Goal: Task Accomplishment & Management: Use online tool/utility

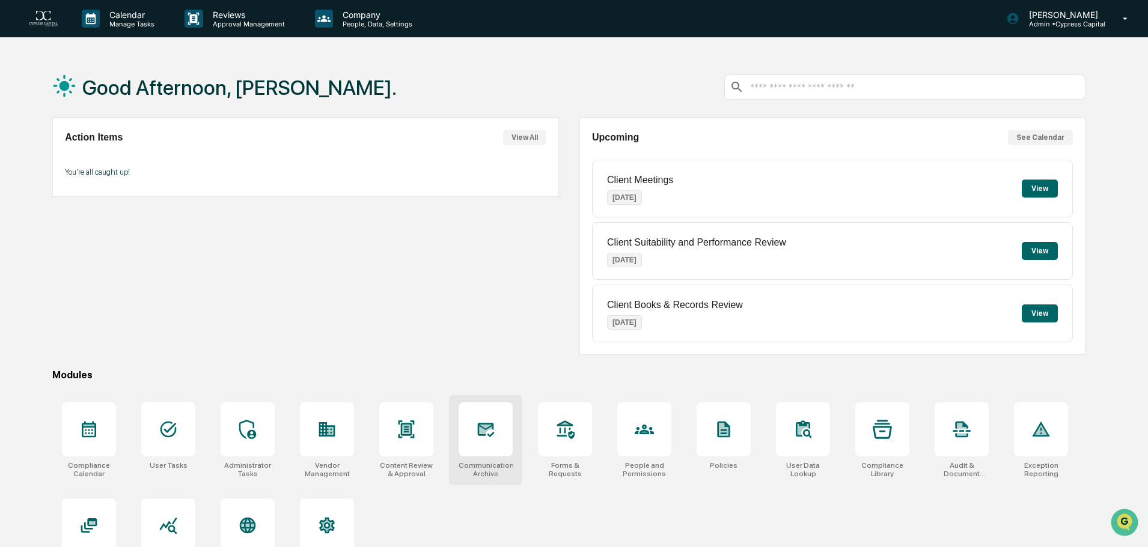
click at [492, 418] on div at bounding box center [485, 430] width 54 height 54
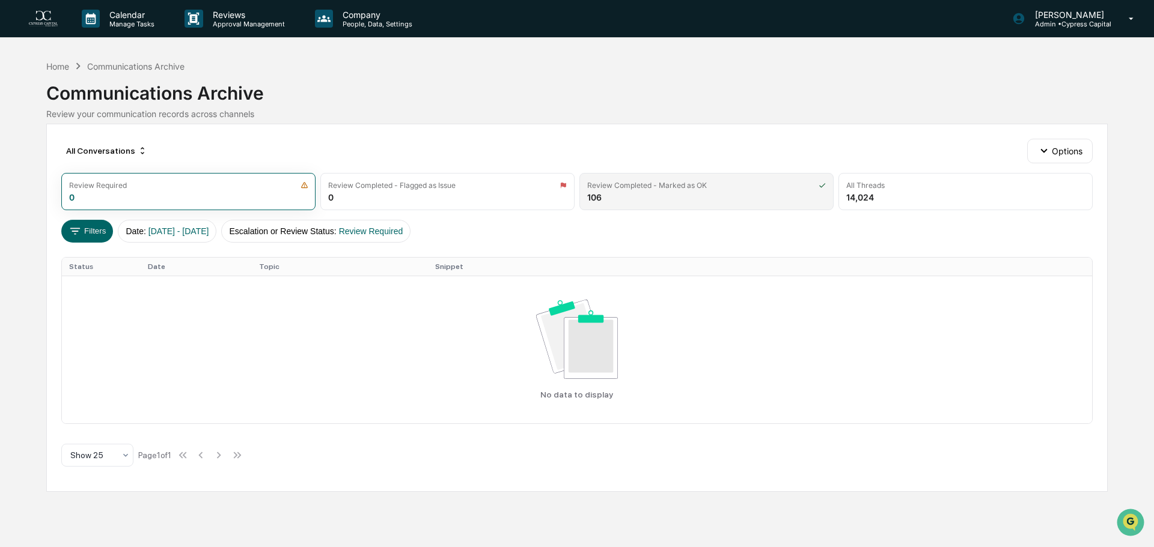
click at [714, 187] on div "Review Completed - Marked as OK" at bounding box center [706, 185] width 239 height 9
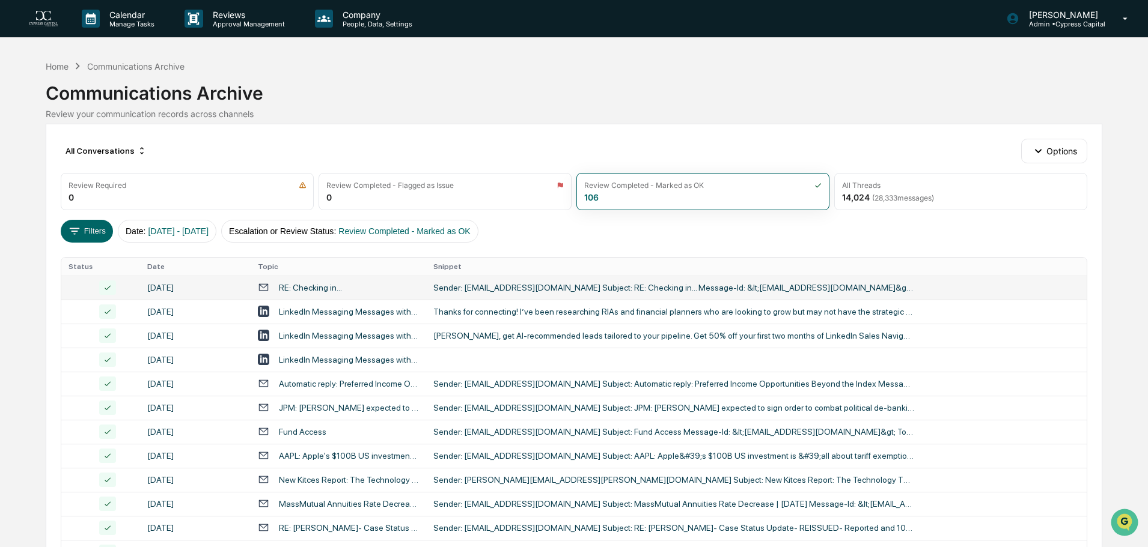
click at [552, 283] on div "Sender: [EMAIL_ADDRESS][DOMAIN_NAME] Subject: RE: Checking in... Message-Id: &l…" at bounding box center [673, 288] width 481 height 10
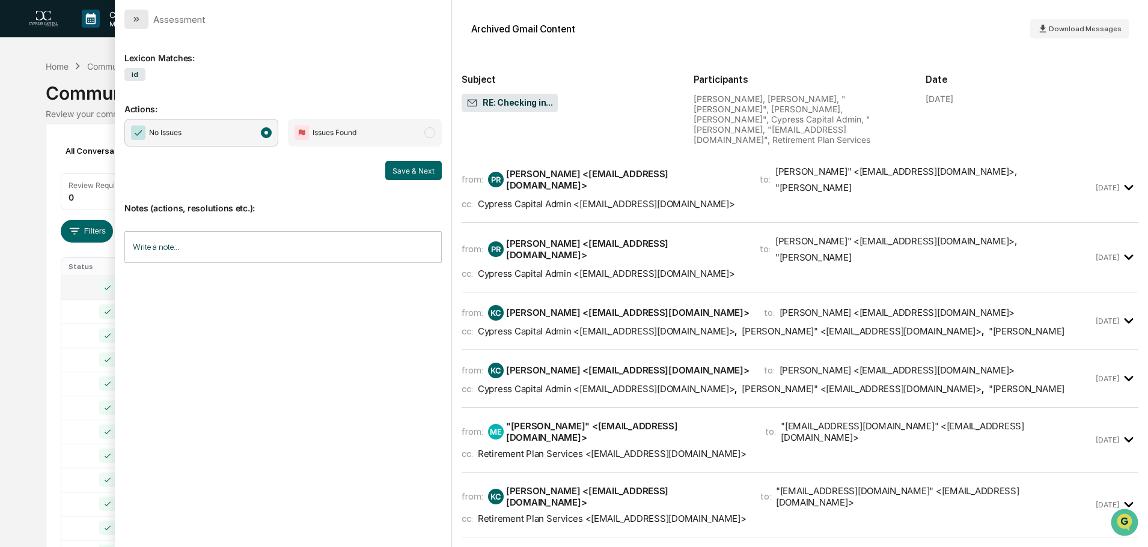
click at [141, 25] on button "modal" at bounding box center [136, 19] width 24 height 19
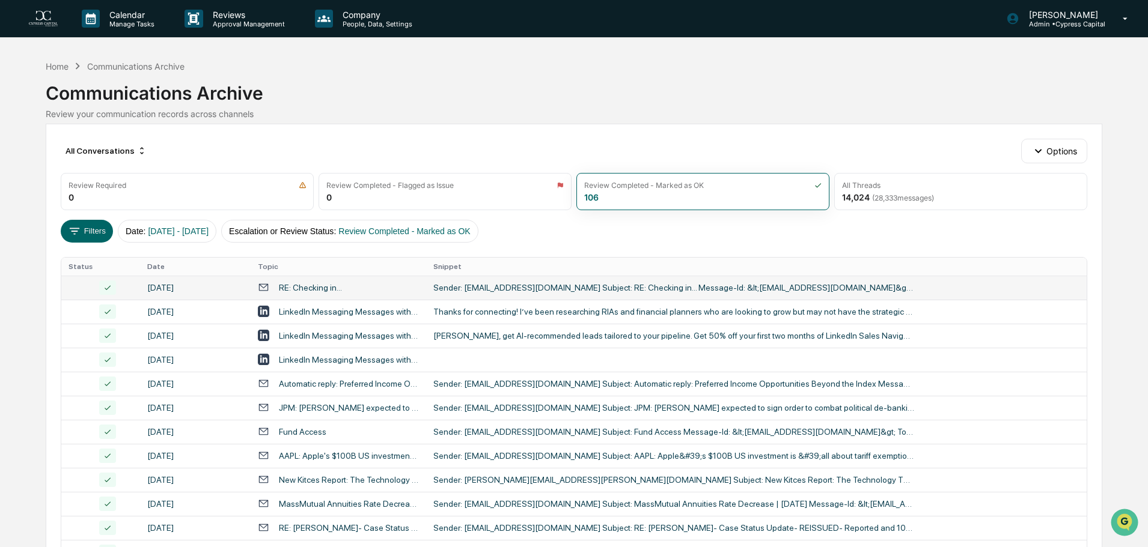
click at [441, 292] on div "Sender: [EMAIL_ADDRESS][DOMAIN_NAME] Subject: RE: Checking in... Message-Id: &l…" at bounding box center [673, 288] width 481 height 10
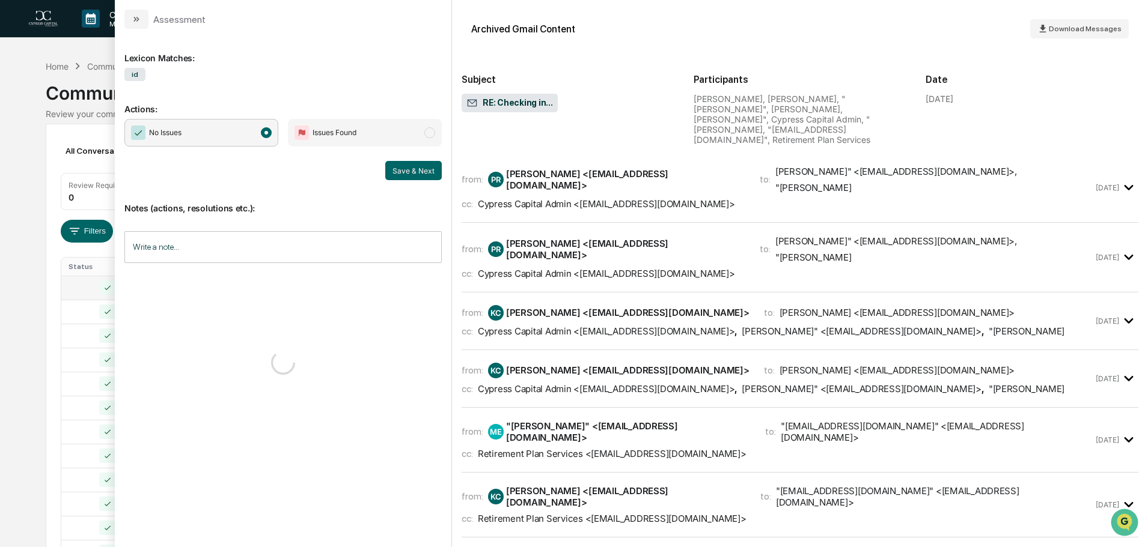
click at [558, 184] on img at bounding box center [559, 185] width 7 height 8
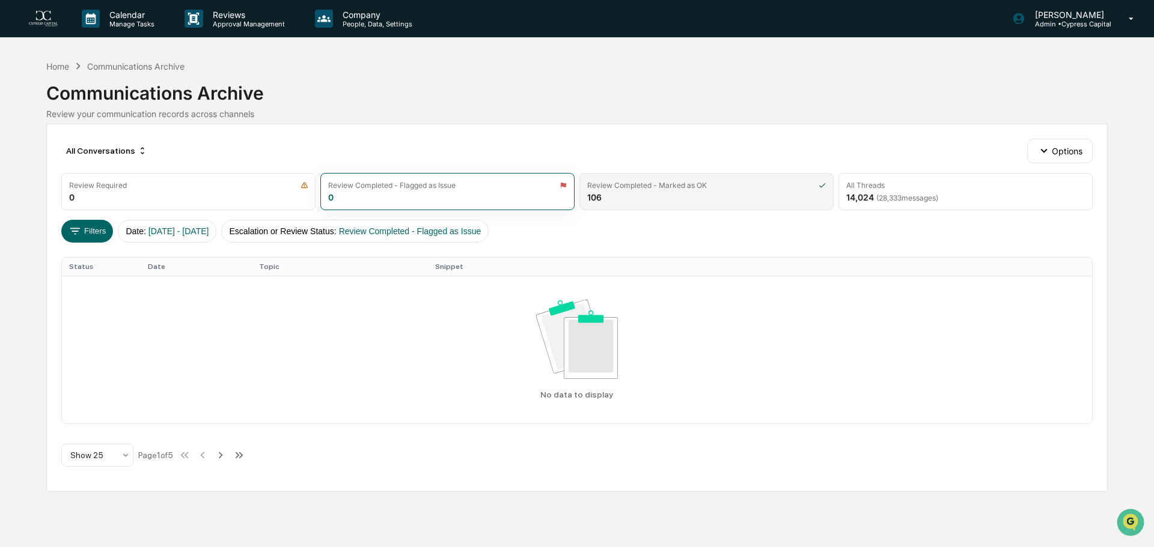
click at [654, 184] on div "Review Completed - Marked as OK" at bounding box center [647, 185] width 120 height 9
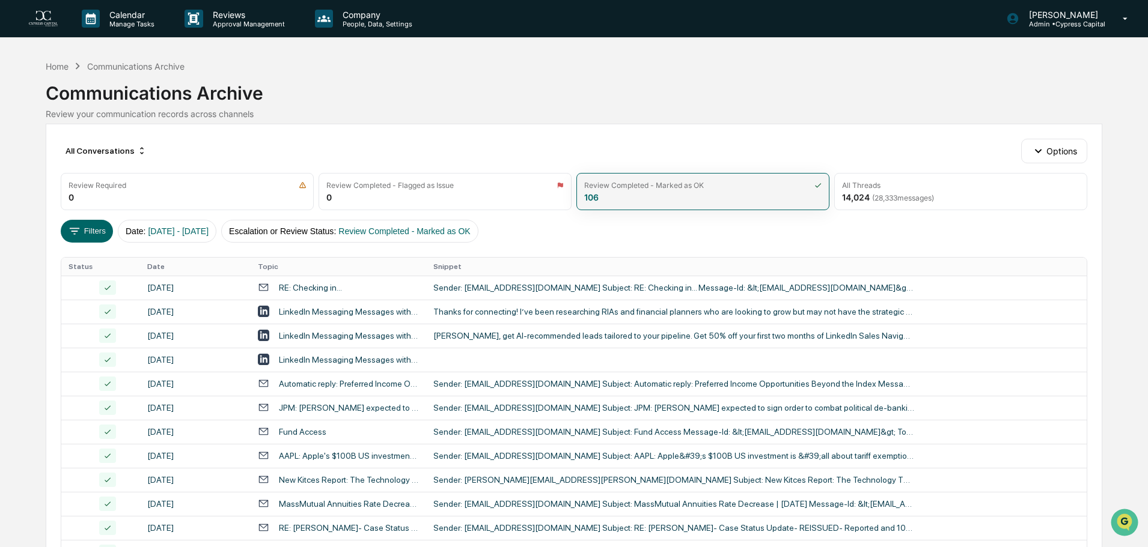
click at [630, 174] on div "Review Completed - Marked as OK 106" at bounding box center [702, 191] width 253 height 37
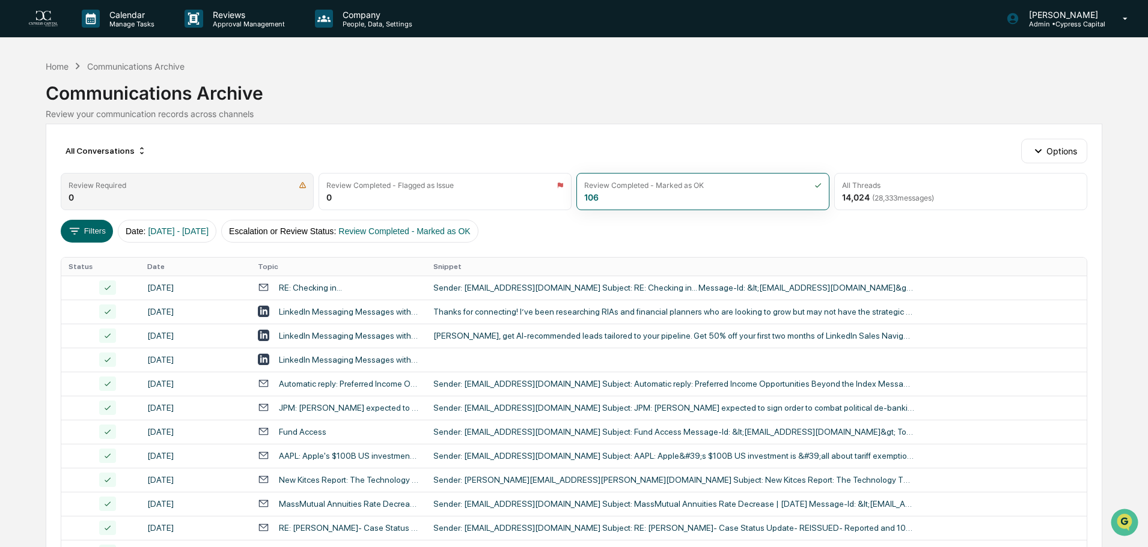
click at [132, 181] on div "Review Required" at bounding box center [186, 185] width 237 height 9
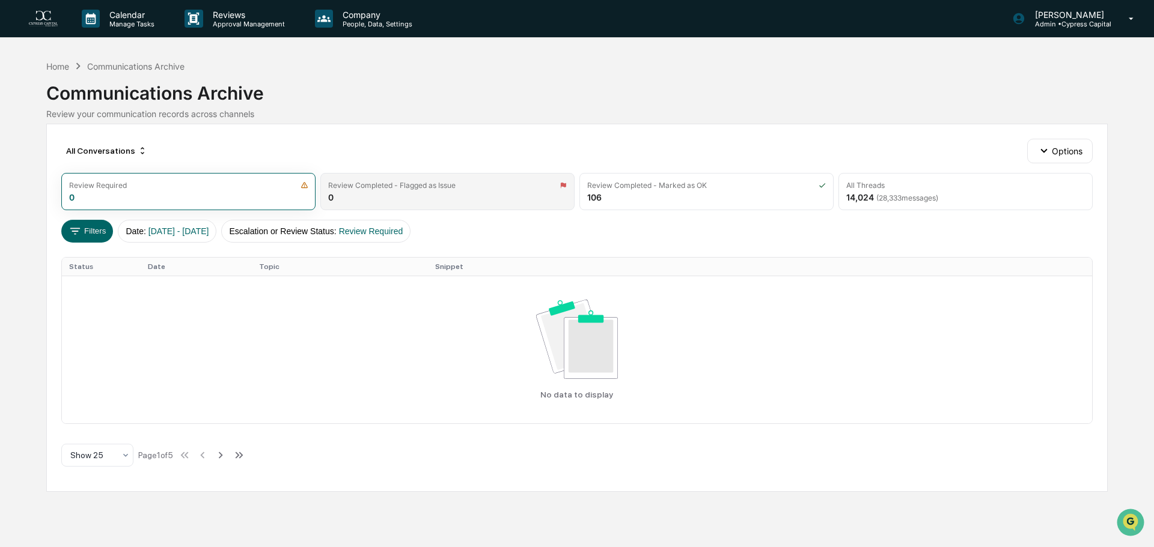
click at [376, 195] on div "Review Completed - Flagged as Issue 0" at bounding box center [447, 191] width 254 height 37
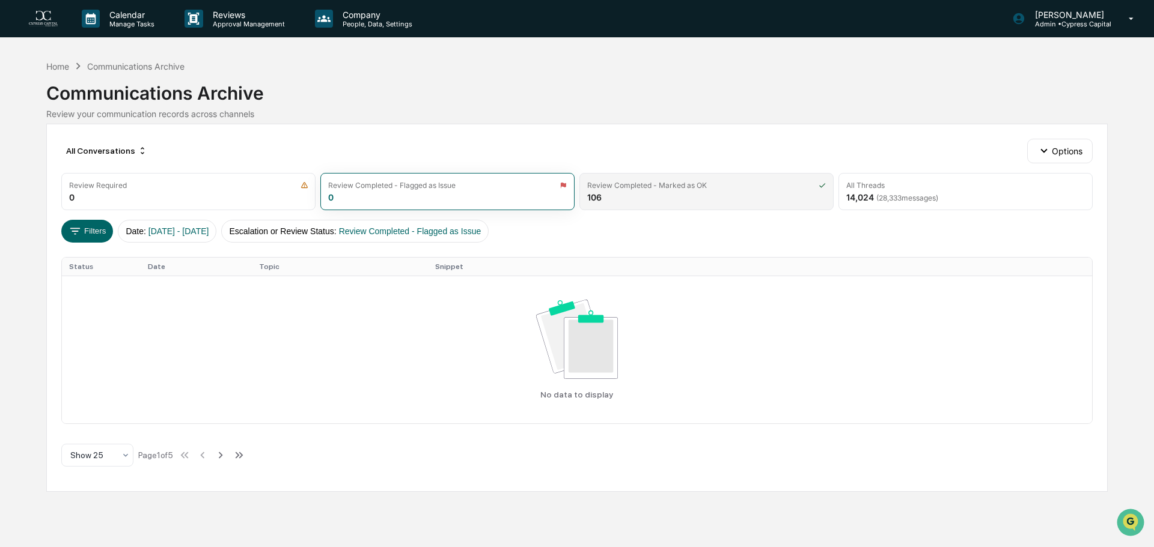
click at [820, 181] on img at bounding box center [821, 185] width 7 height 8
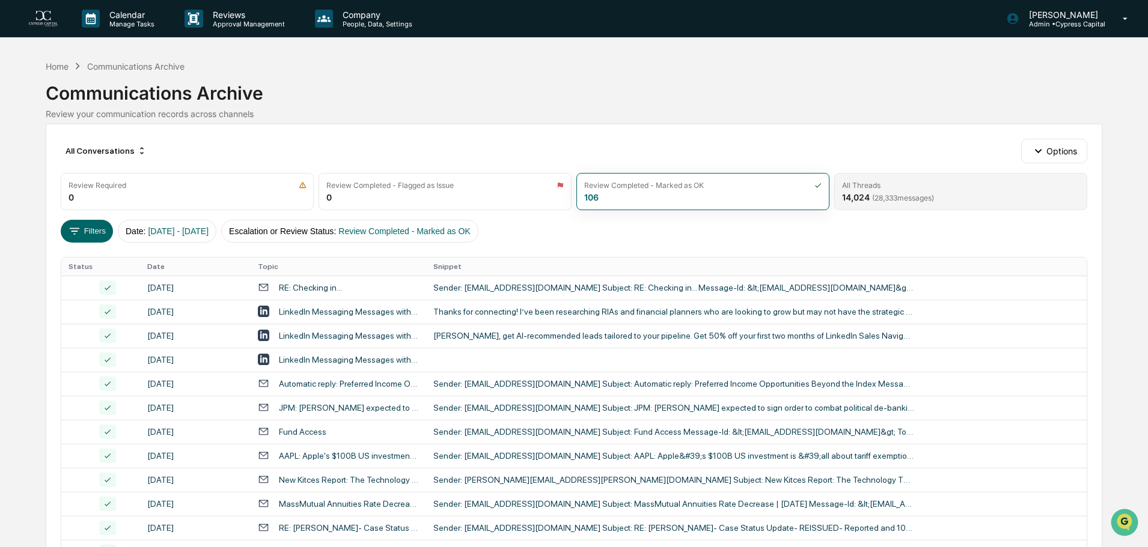
click at [875, 183] on div "All Threads" at bounding box center [861, 185] width 38 height 9
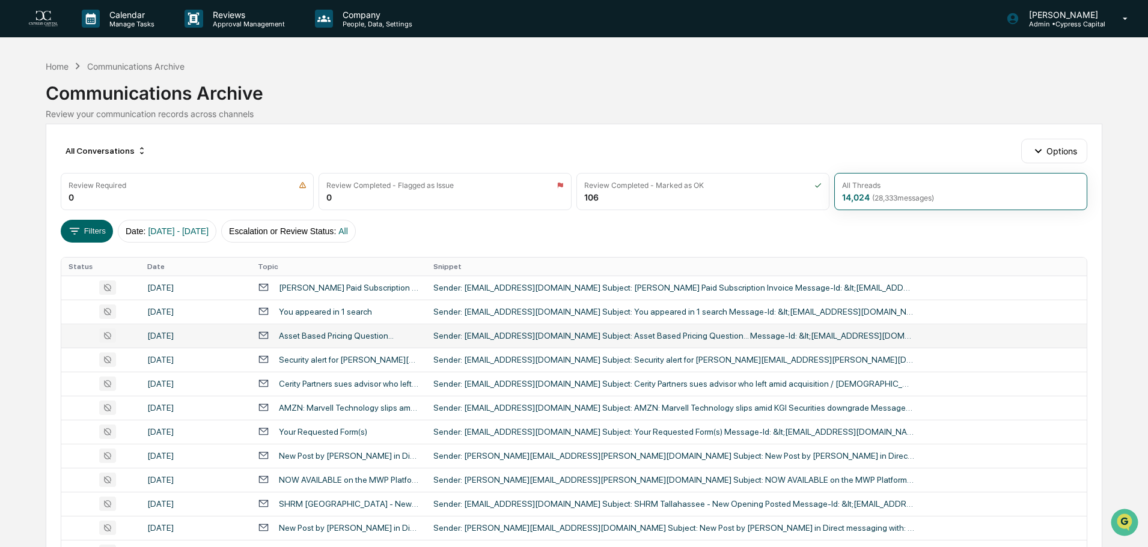
click at [559, 336] on div "Sender: [EMAIL_ADDRESS][DOMAIN_NAME] Subject: Asset Based Pricing Question... M…" at bounding box center [673, 336] width 481 height 10
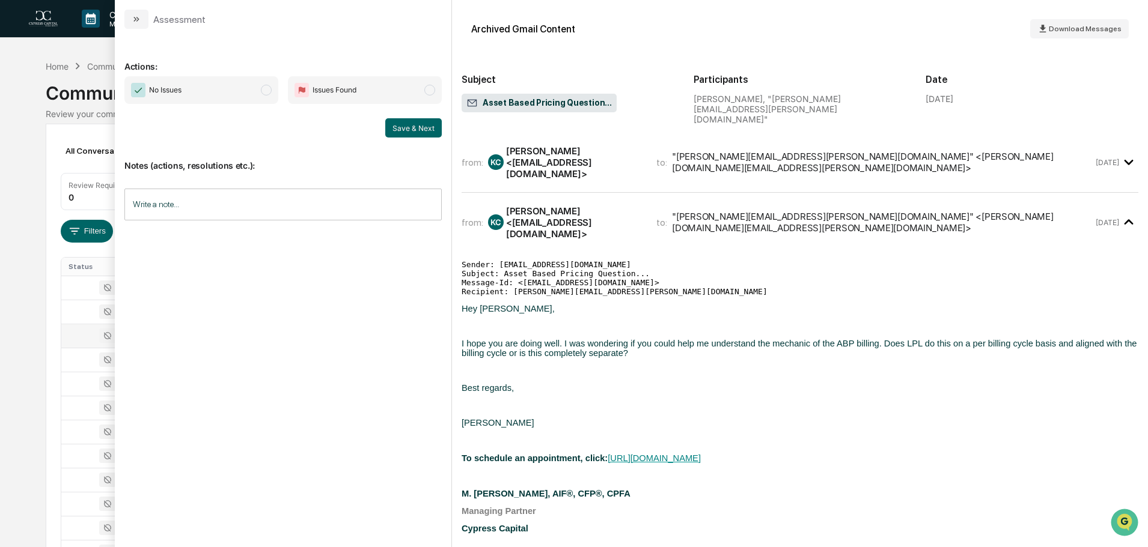
click at [417, 316] on div "Actions: No Issues Issues Found Save & Next Notes (actions, resolutions etc.): …" at bounding box center [282, 282] width 317 height 489
click at [138, 25] on button "modal" at bounding box center [136, 19] width 24 height 19
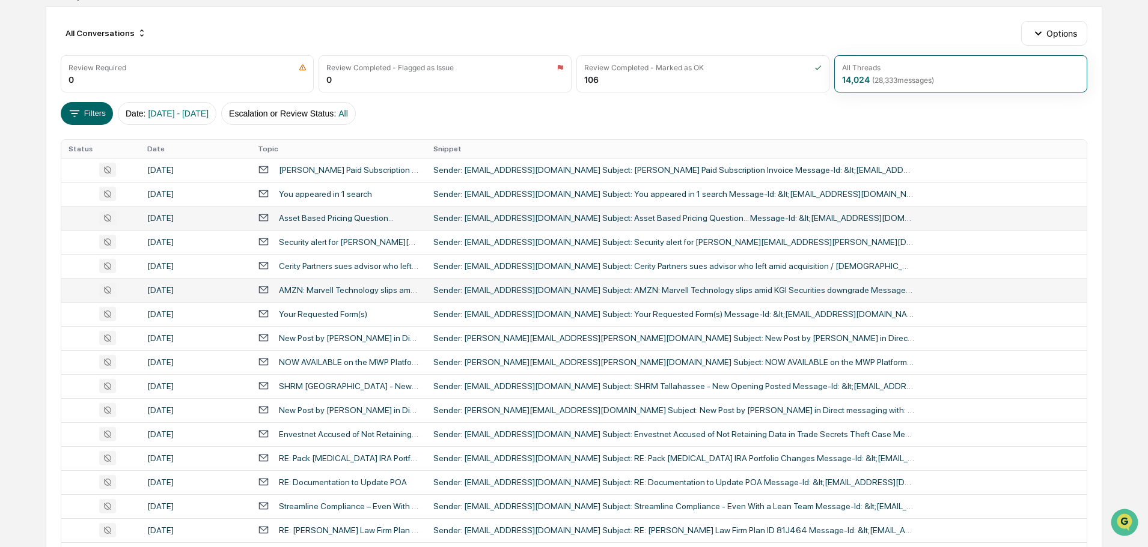
scroll to position [118, 0]
click at [441, 333] on div "Sender: [PERSON_NAME][EMAIL_ADDRESS][PERSON_NAME][DOMAIN_NAME] Subject: New Pos…" at bounding box center [673, 338] width 481 height 10
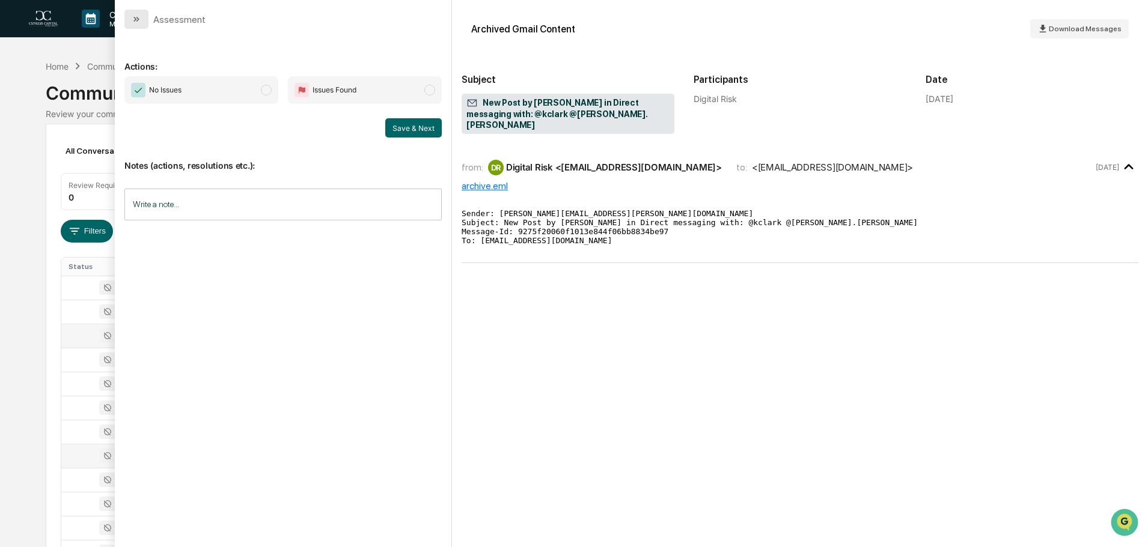
click at [143, 19] on button "modal" at bounding box center [136, 19] width 24 height 19
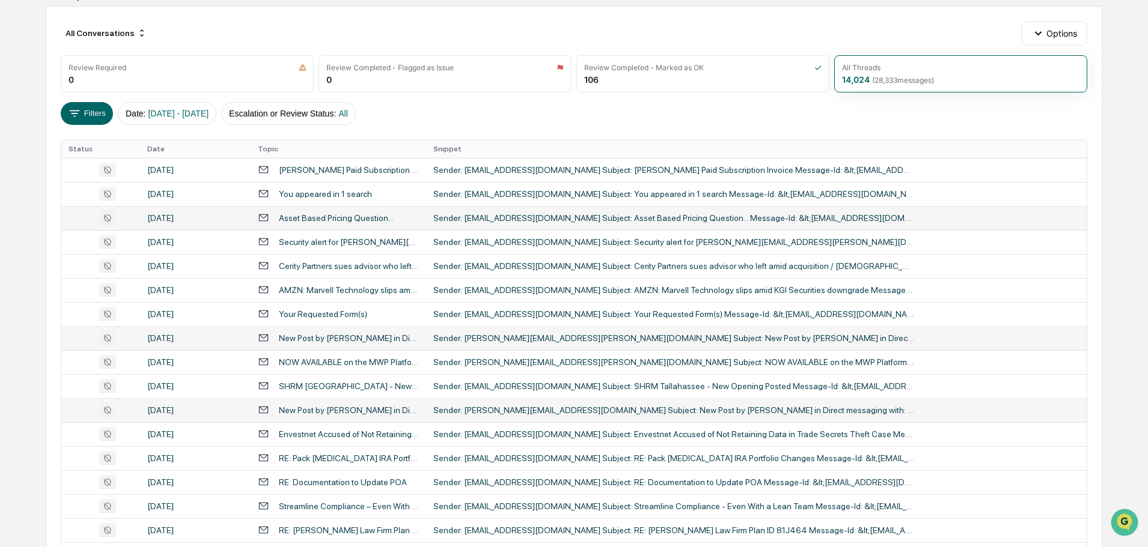
scroll to position [118, 0]
click at [378, 402] on td "New Post by [PERSON_NAME] in Direct messaging with: @nate.[PERSON_NAME] @[PERSO…" at bounding box center [338, 410] width 175 height 24
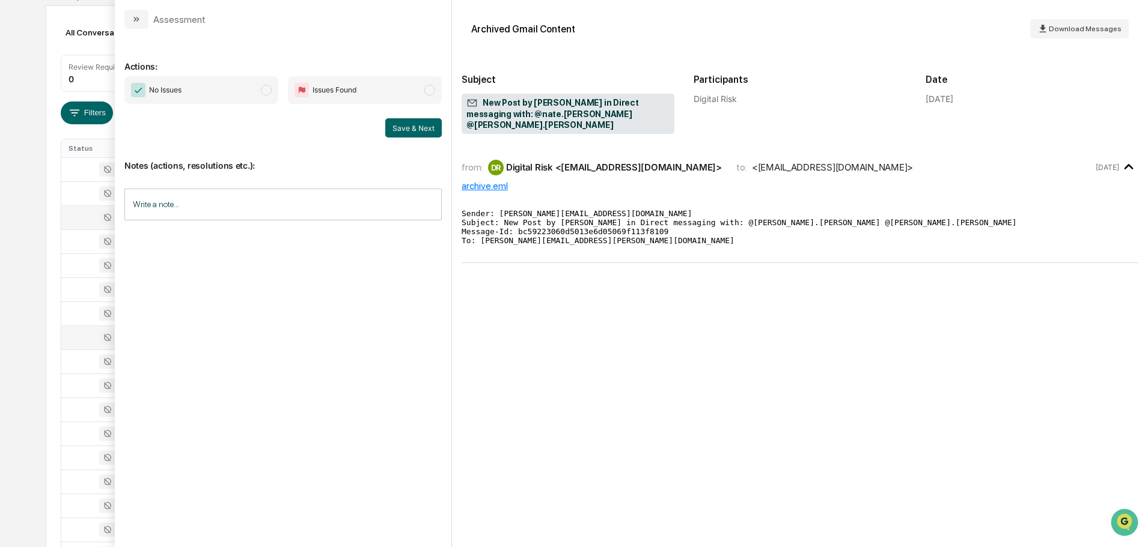
click at [484, 180] on div "archive.eml" at bounding box center [799, 185] width 677 height 11
click at [143, 19] on button "modal" at bounding box center [136, 19] width 24 height 19
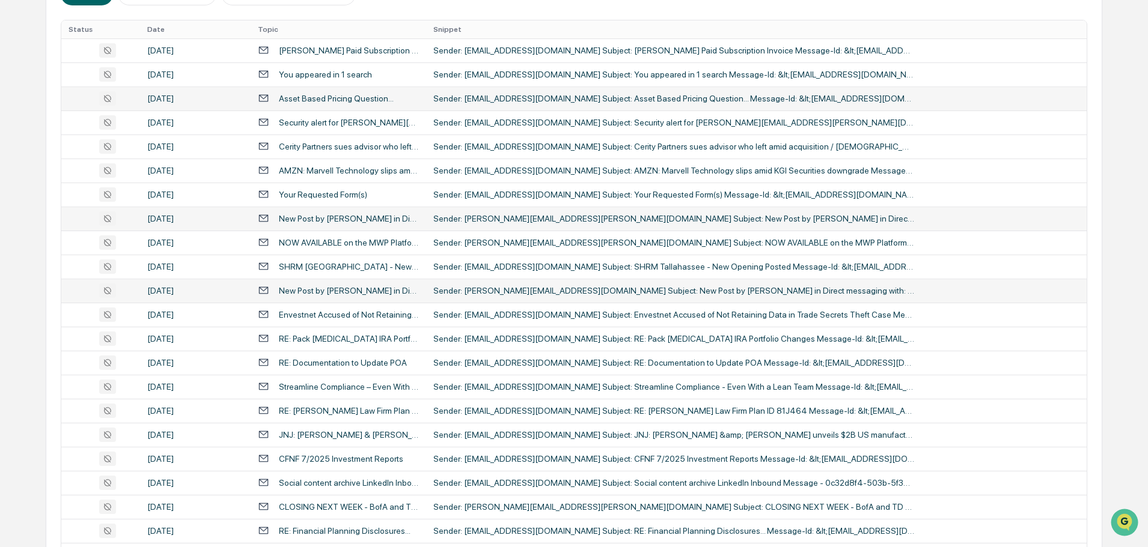
scroll to position [238, 0]
click at [443, 294] on div "Sender: [PERSON_NAME][EMAIL_ADDRESS][DOMAIN_NAME] Subject: New Post by [PERSON_…" at bounding box center [673, 290] width 481 height 10
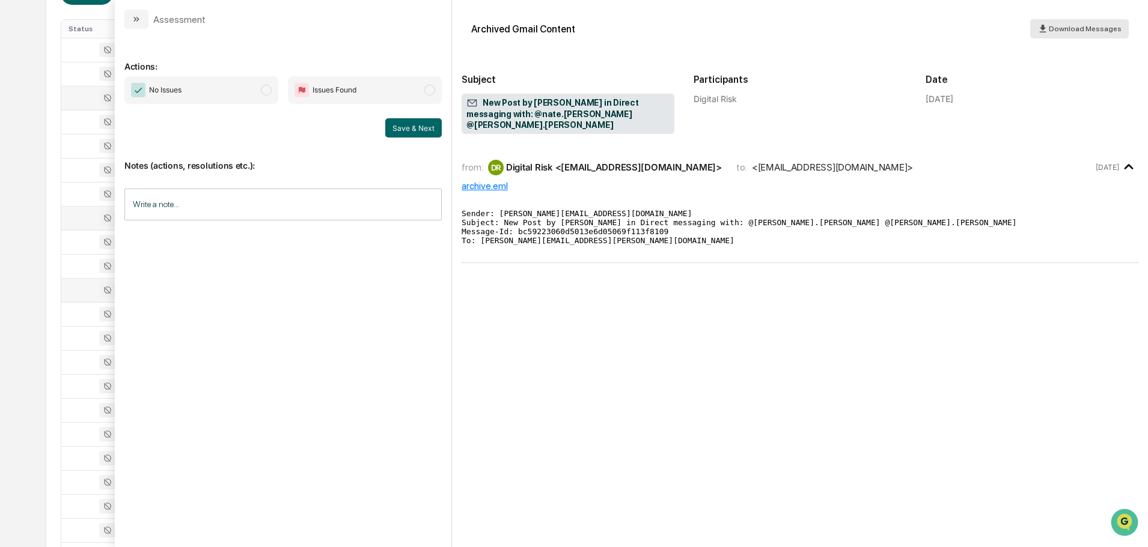
click at [1091, 32] on span "Download Messages" at bounding box center [1085, 29] width 73 height 8
click at [139, 16] on icon "modal" at bounding box center [137, 19] width 10 height 10
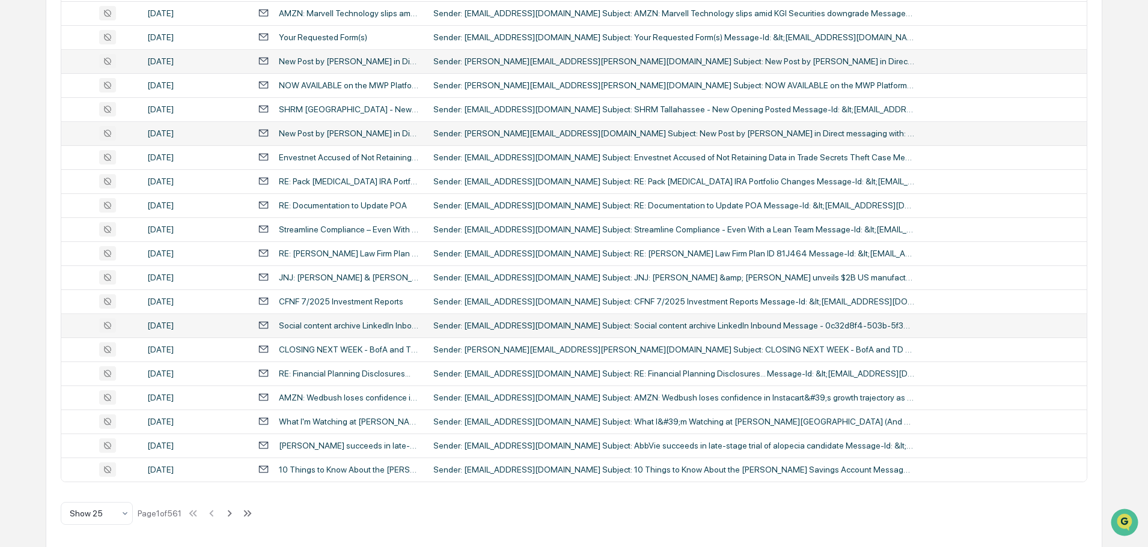
scroll to position [398, 0]
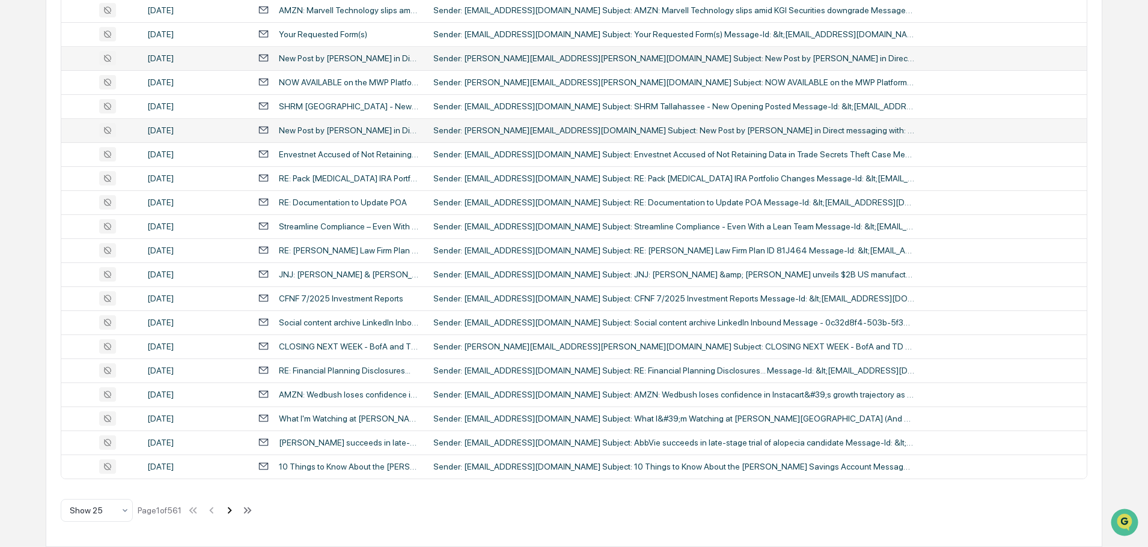
click at [230, 512] on icon at bounding box center [229, 510] width 13 height 13
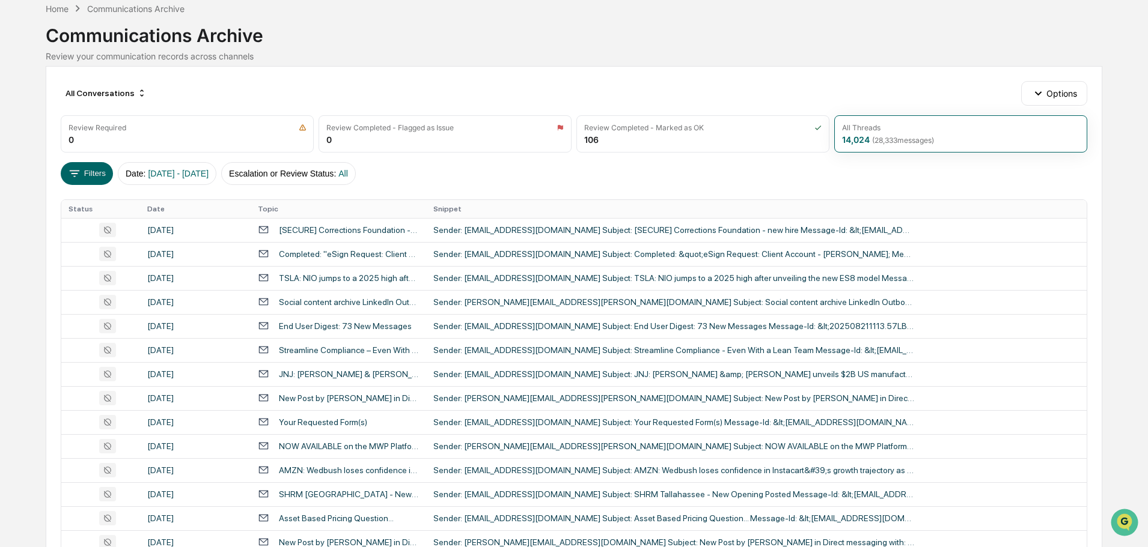
scroll to position [59, 0]
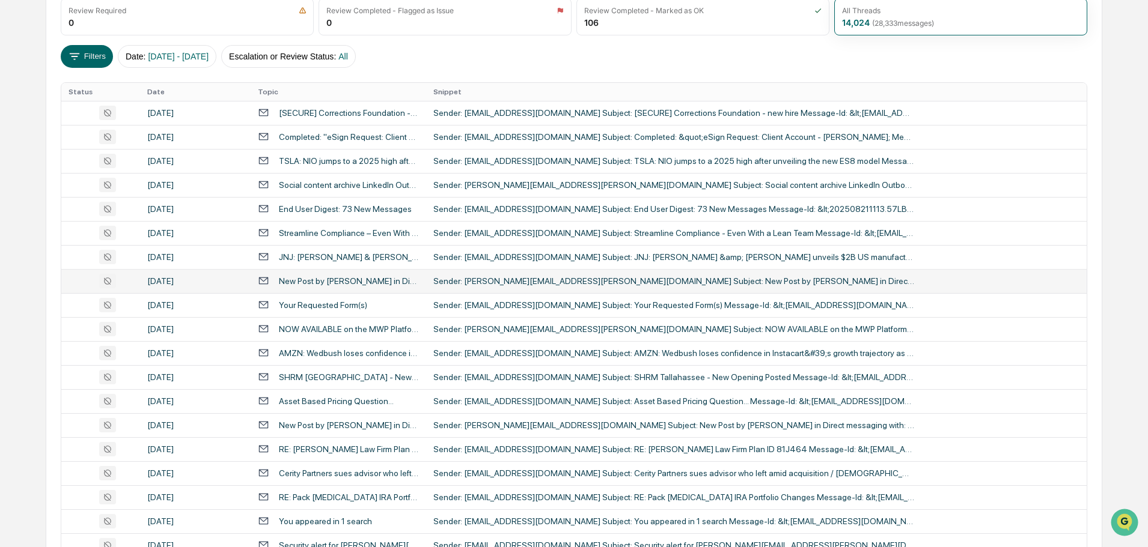
click at [503, 280] on div "Sender: [PERSON_NAME][EMAIL_ADDRESS][PERSON_NAME][DOMAIN_NAME] Subject: New Pos…" at bounding box center [673, 281] width 481 height 10
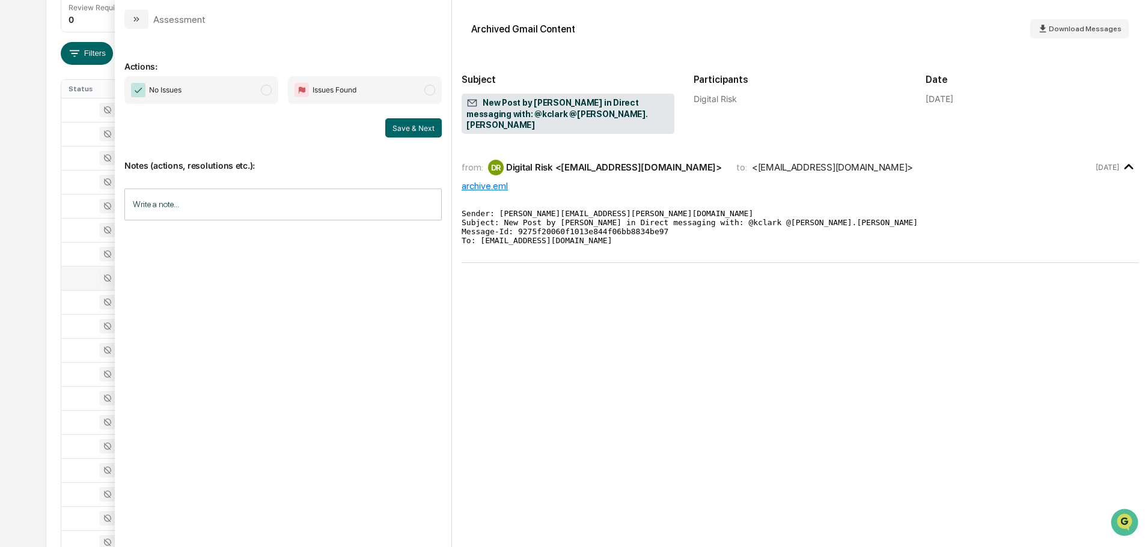
scroll to position [178, 0]
click at [487, 180] on div "archive.eml" at bounding box center [799, 185] width 677 height 11
click at [124, 24] on div "Assessment" at bounding box center [283, 14] width 336 height 29
click at [138, 25] on button "modal" at bounding box center [136, 19] width 24 height 19
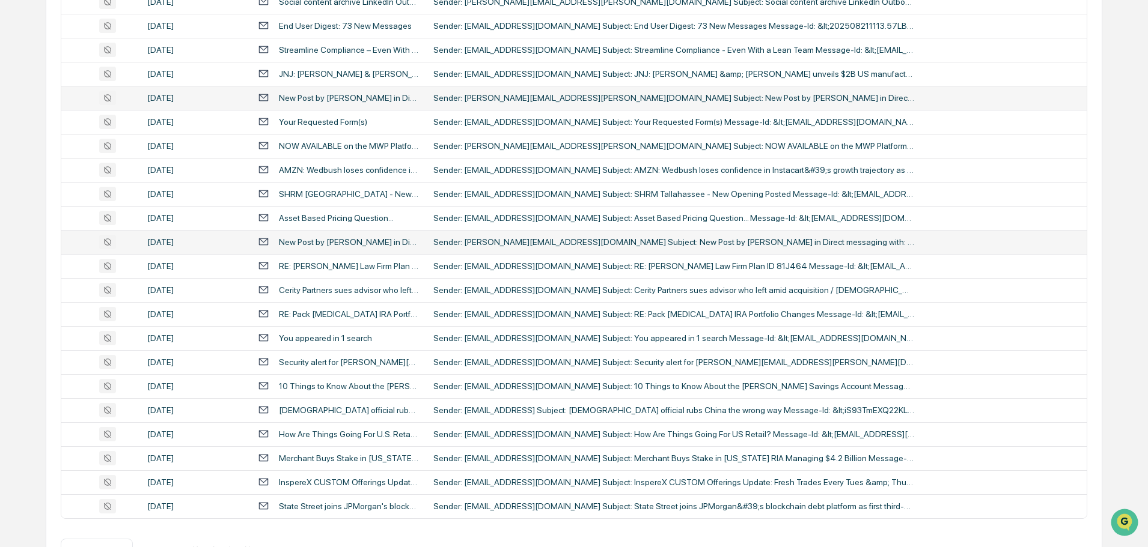
scroll to position [398, 0]
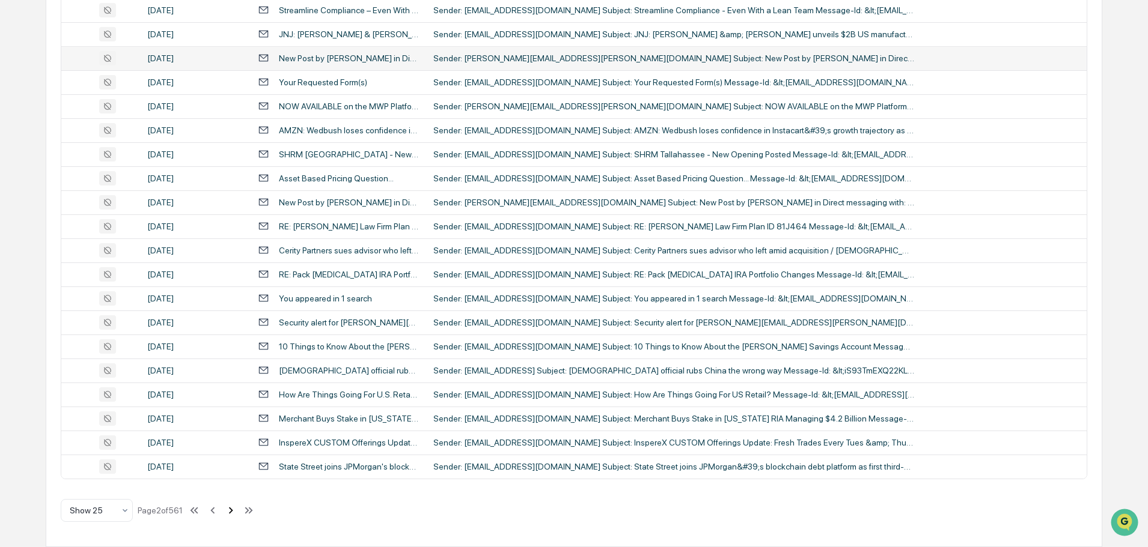
click at [235, 508] on icon at bounding box center [230, 510] width 13 height 13
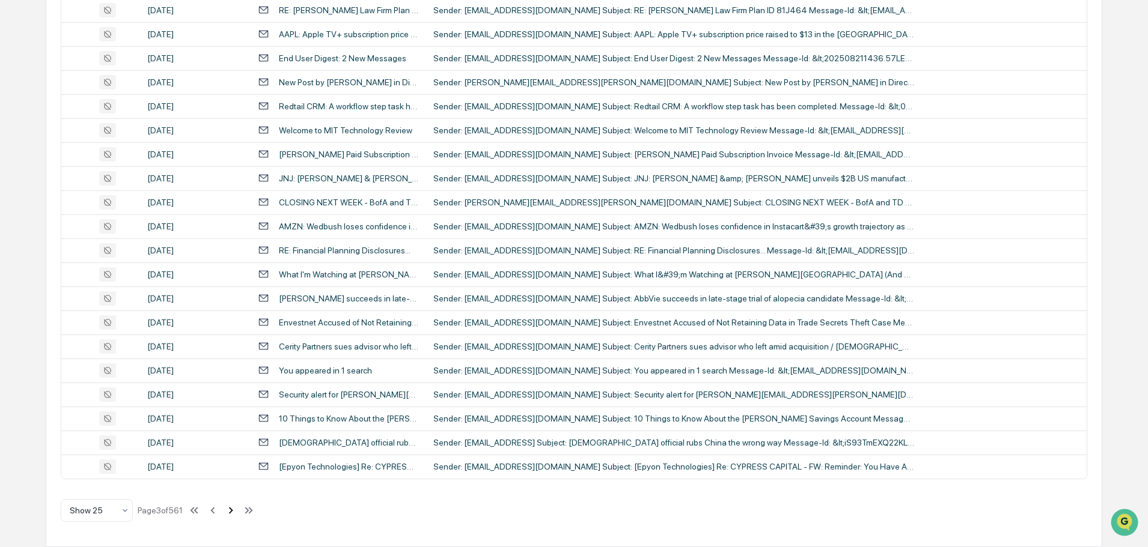
click at [233, 511] on icon at bounding box center [230, 510] width 13 height 13
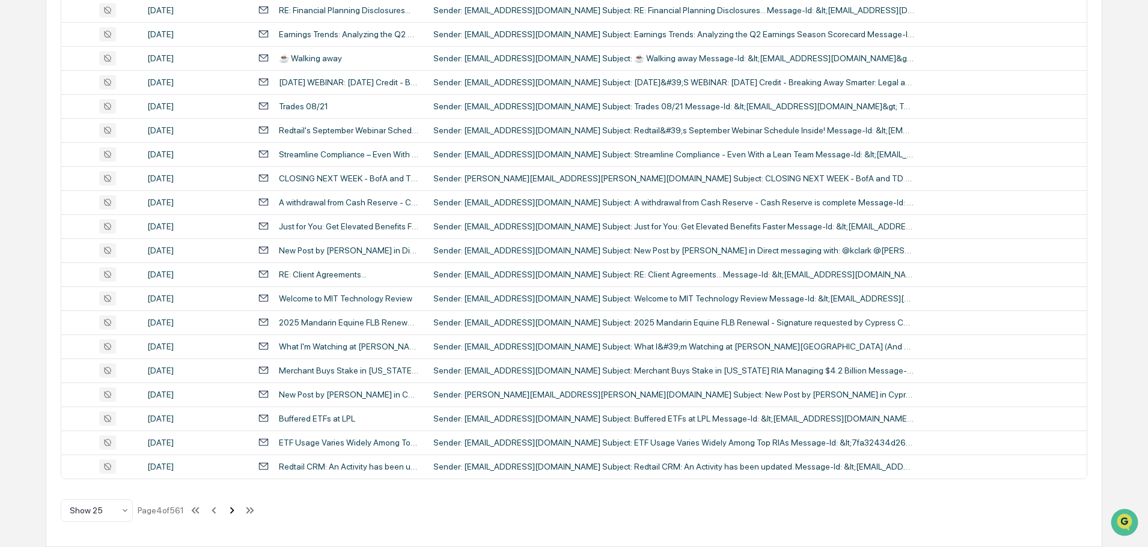
click at [236, 510] on icon at bounding box center [231, 510] width 13 height 13
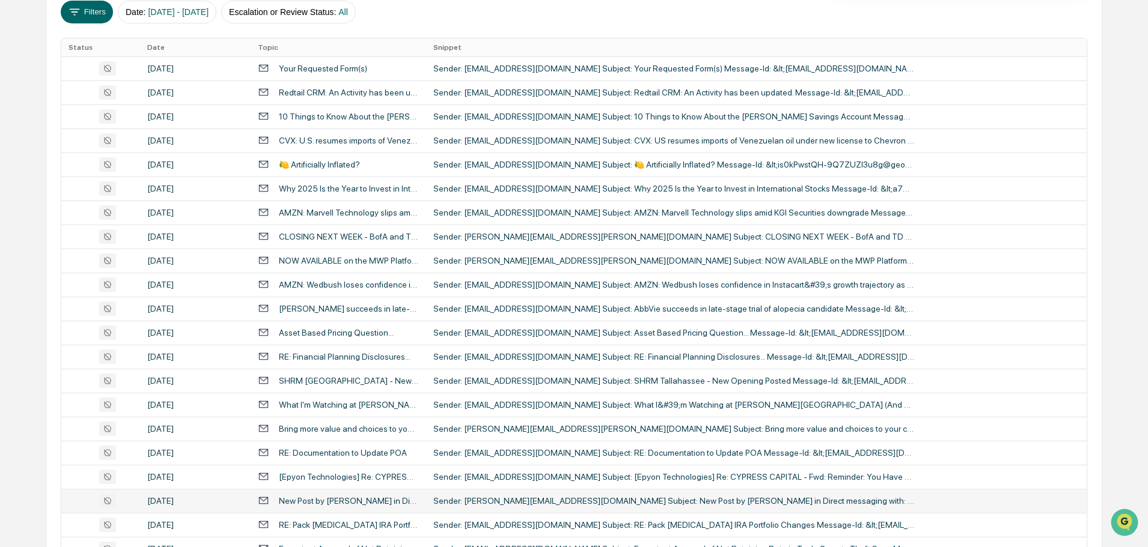
scroll to position [219, 0]
click at [350, 504] on div "New Post by [PERSON_NAME] in Direct messaging with: @nate.[PERSON_NAME] @[PERSO…" at bounding box center [349, 502] width 140 height 10
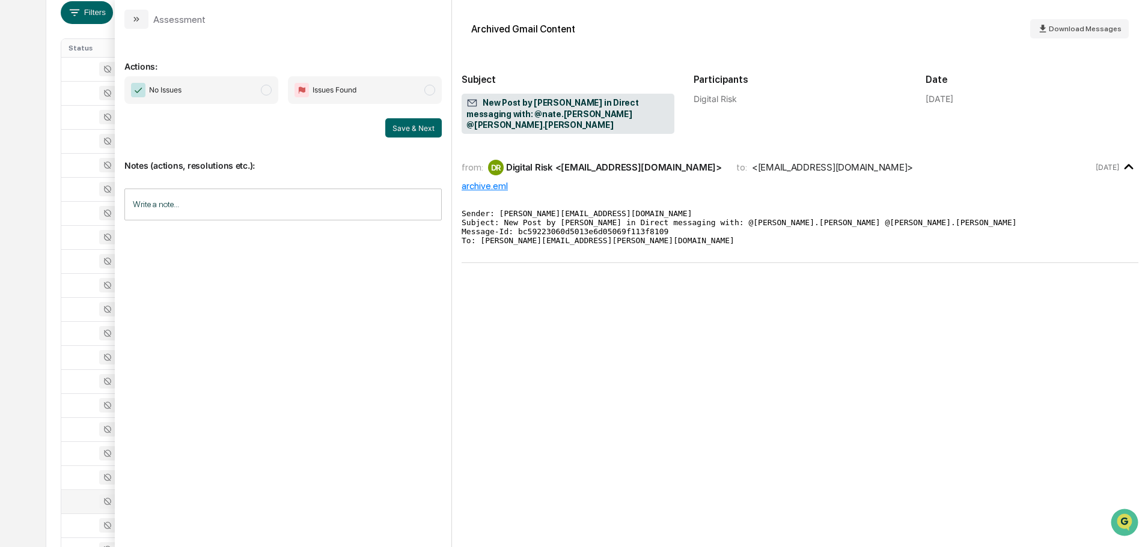
click at [487, 180] on div "archive.eml" at bounding box center [799, 185] width 677 height 11
click at [141, 23] on icon "modal" at bounding box center [137, 19] width 10 height 10
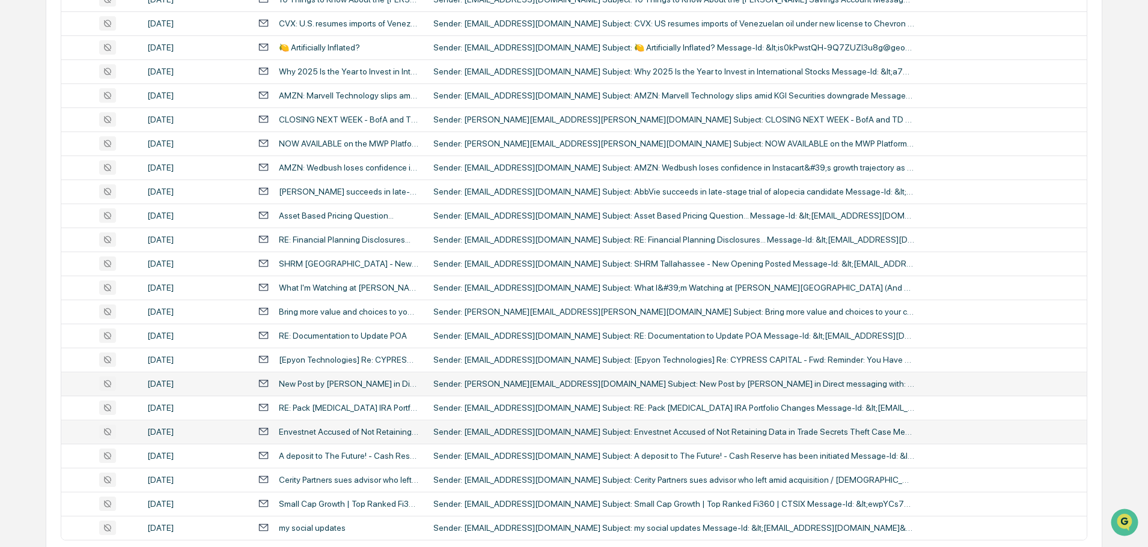
scroll to position [398, 0]
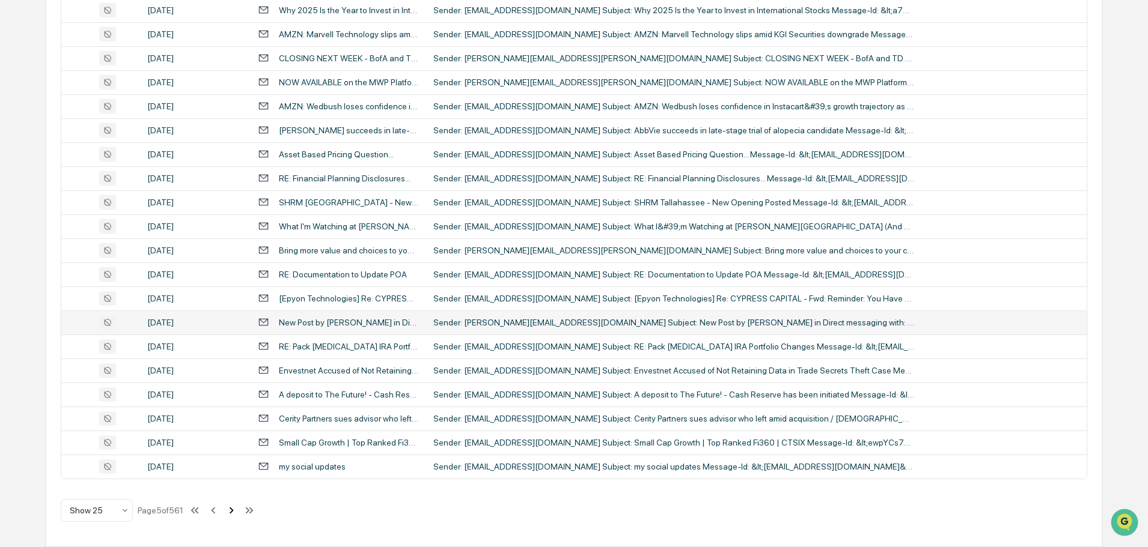
click at [234, 512] on icon at bounding box center [232, 510] width 4 height 7
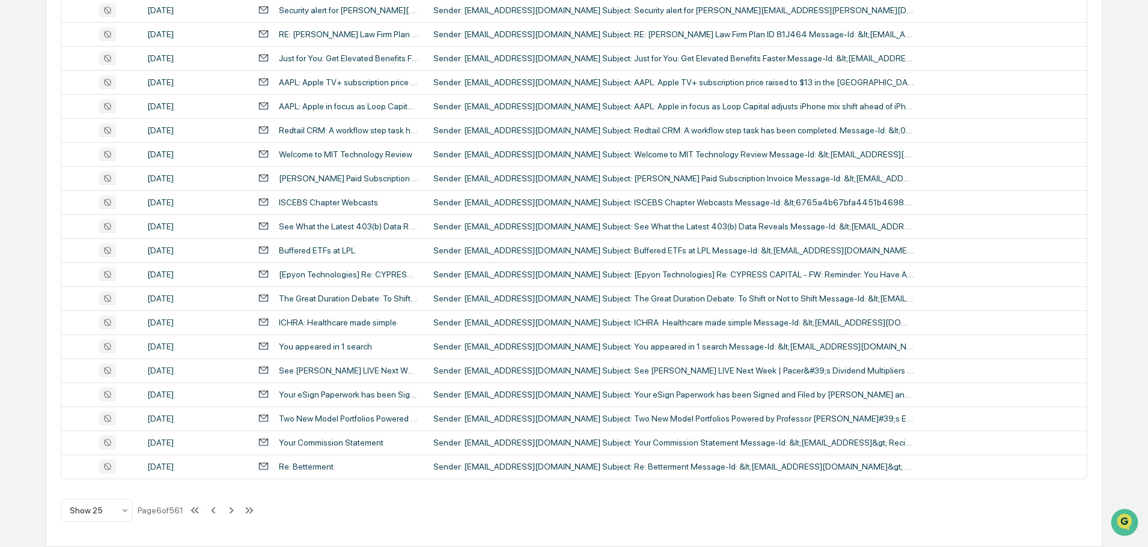
drag, startPoint x: 233, startPoint y: 510, endPoint x: 364, endPoint y: 504, distance: 131.2
click at [364, 504] on div "All Conversations Options Review Required 0 Review Completed - Flagged as Issue…" at bounding box center [574, 136] width 1056 height 821
